Goal: Task Accomplishment & Management: Complete application form

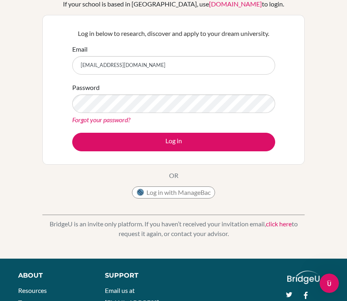
type input "[EMAIL_ADDRESS][DOMAIN_NAME]"
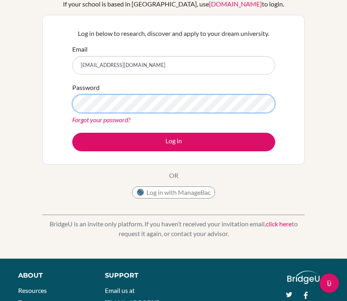
click at [174, 142] on button "Log in" at bounding box center [173, 142] width 203 height 19
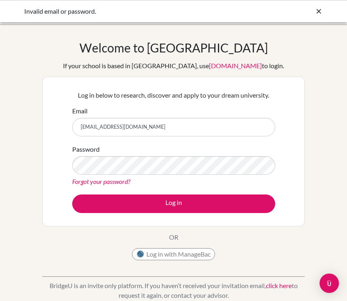
click at [174, 203] on button "Log in" at bounding box center [173, 204] width 203 height 19
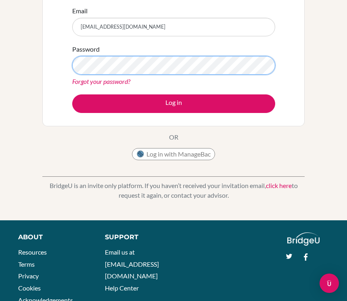
scroll to position [100, 0]
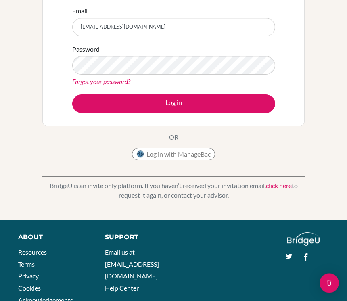
click at [171, 102] on button "Log in" at bounding box center [173, 104] width 203 height 19
click at [156, 104] on button "Log in" at bounding box center [173, 103] width 203 height 19
click at [157, 105] on button "Log in" at bounding box center [173, 103] width 203 height 19
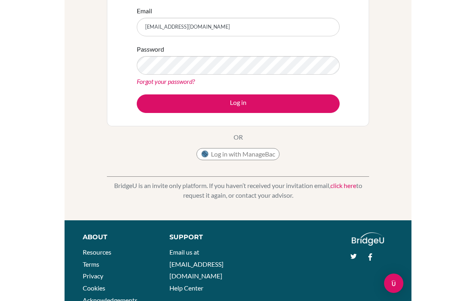
scroll to position [0, 0]
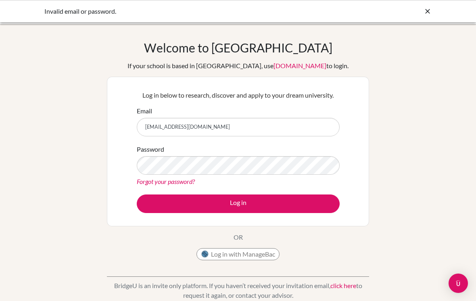
scroll to position [100, 0]
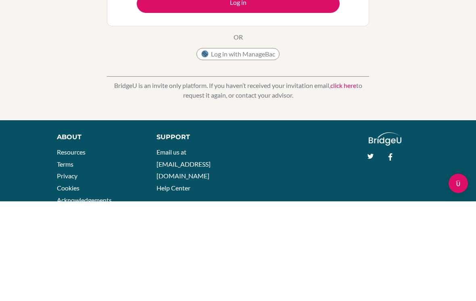
click at [291, 97] on button "Log in" at bounding box center [238, 103] width 203 height 19
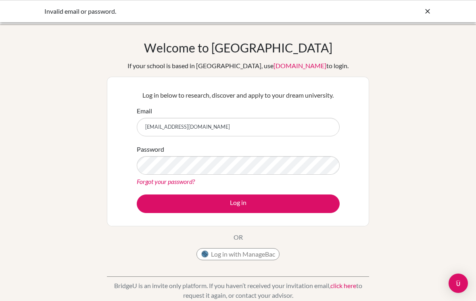
click at [172, 209] on button "Log in" at bounding box center [238, 204] width 203 height 19
click at [247, 213] on button "Log in" at bounding box center [238, 204] width 203 height 19
click at [249, 213] on button "Log in" at bounding box center [238, 204] width 203 height 19
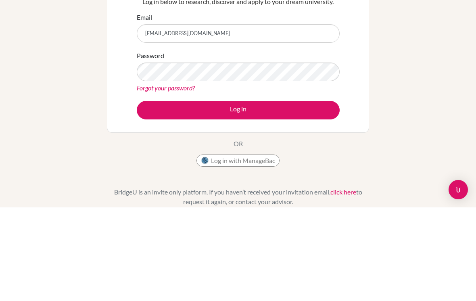
click at [273, 195] on button "Log in" at bounding box center [238, 204] width 203 height 19
click at [296, 195] on button "Log in" at bounding box center [238, 204] width 203 height 19
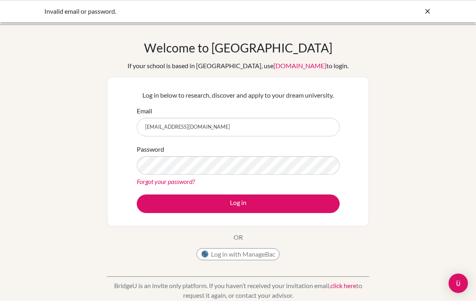
scroll to position [89, 0]
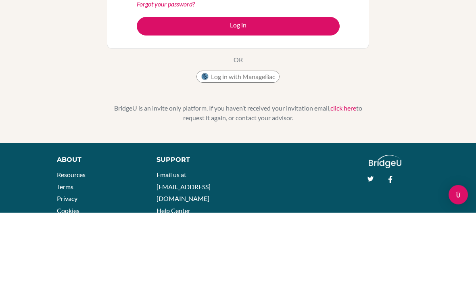
click at [270, 117] on button "Log in" at bounding box center [238, 115] width 203 height 19
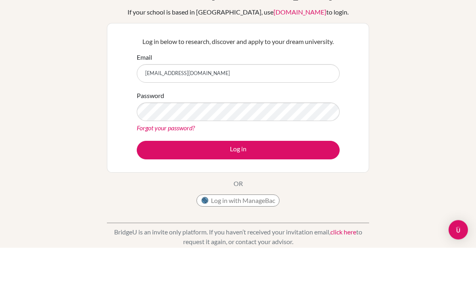
click at [236, 118] on input "[EMAIL_ADDRESS][DOMAIN_NAME]" at bounding box center [238, 127] width 203 height 19
click at [237, 118] on input "[EMAIL_ADDRESS][DOMAIN_NAME]" at bounding box center [238, 127] width 203 height 19
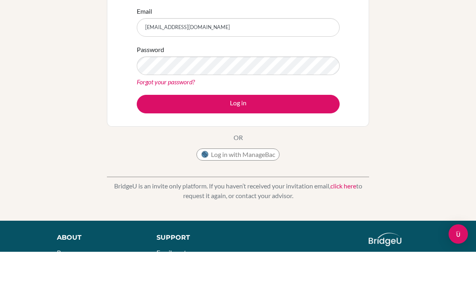
scroll to position [100, 0]
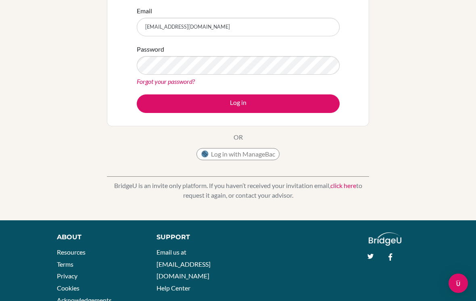
click at [255, 98] on button "Log in" at bounding box center [238, 103] width 203 height 19
click at [243, 105] on button "Log in" at bounding box center [238, 103] width 203 height 19
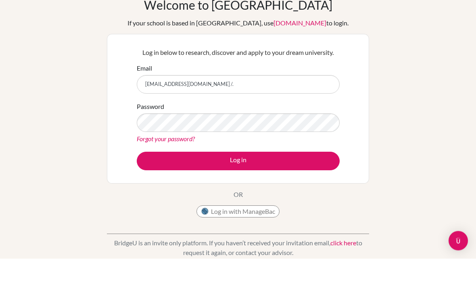
click at [264, 118] on input "khaliunbattur0204@gmail.com /." at bounding box center [238, 127] width 203 height 19
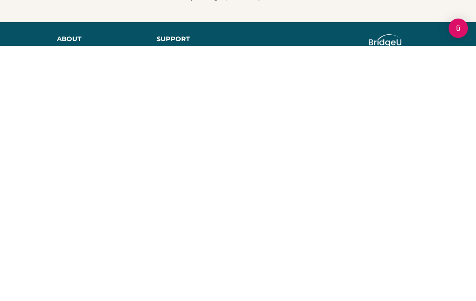
scroll to position [128, 0]
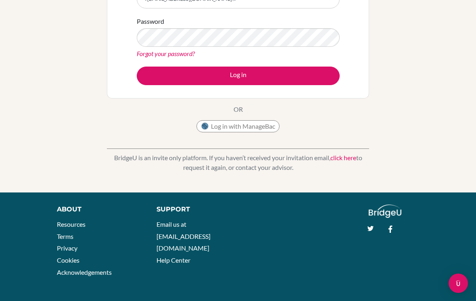
click at [399, 52] on div "Welcome to BridgeU If your school is based in China, use app.bridge-u.com.cn to…" at bounding box center [238, 44] width 476 height 264
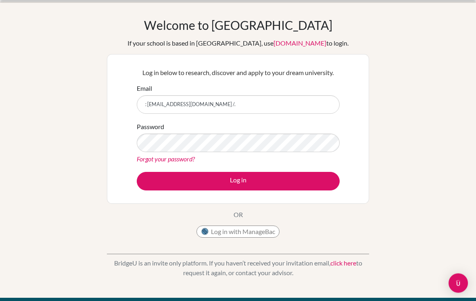
scroll to position [22, 0]
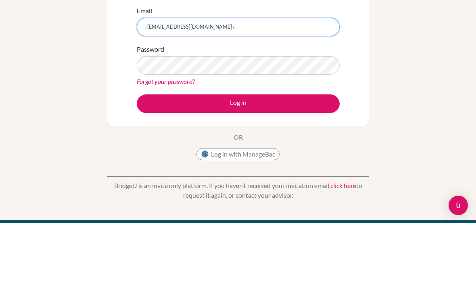
click at [149, 96] on input ": khaliunbattur0204@gmail.com /." at bounding box center [238, 105] width 203 height 19
type input ":"
type input "[EMAIL_ADDRESS][DOMAIN_NAME]"
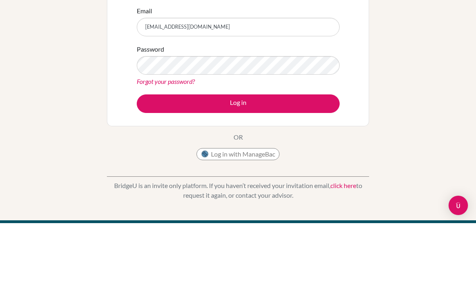
scroll to position [100, 0]
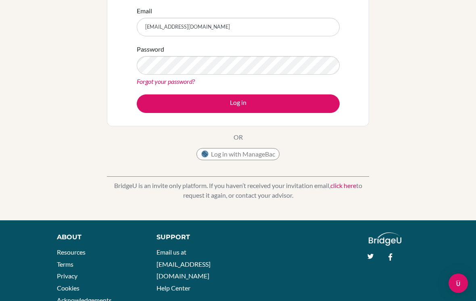
click at [279, 102] on button "Log in" at bounding box center [238, 103] width 203 height 19
